Goal: Information Seeking & Learning: Stay updated

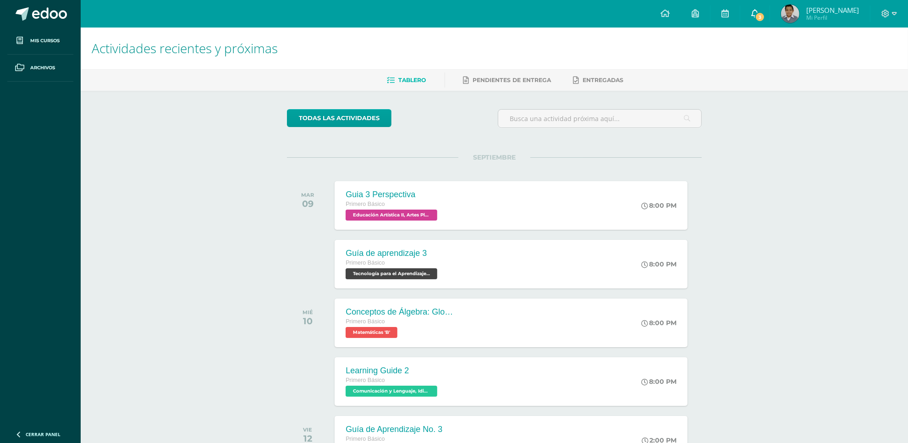
click at [763, 14] on span "3" at bounding box center [760, 17] width 10 height 10
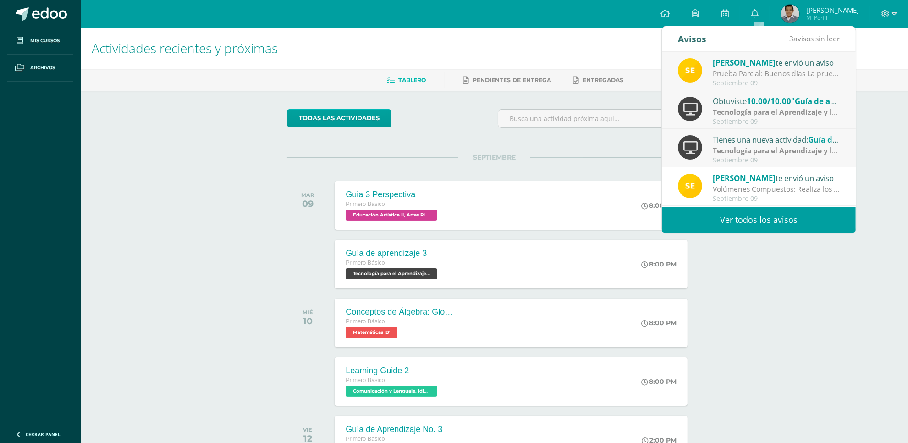
click at [747, 221] on link "Ver todos los avisos" at bounding box center [759, 219] width 194 height 25
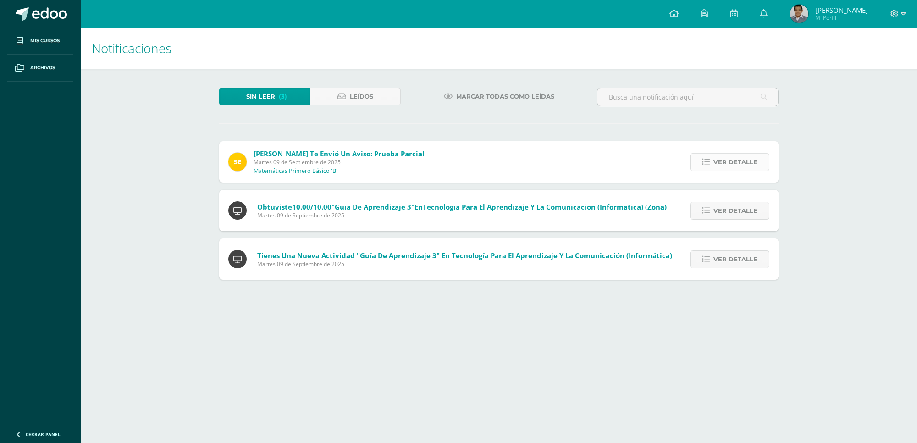
click at [743, 163] on span "Ver detalle" at bounding box center [735, 162] width 44 height 17
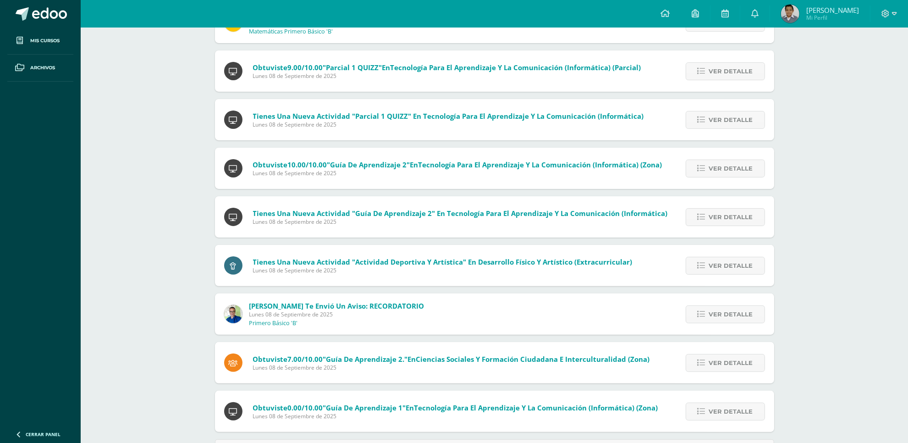
scroll to position [225, 0]
